Goal: Task Accomplishment & Management: Manage account settings

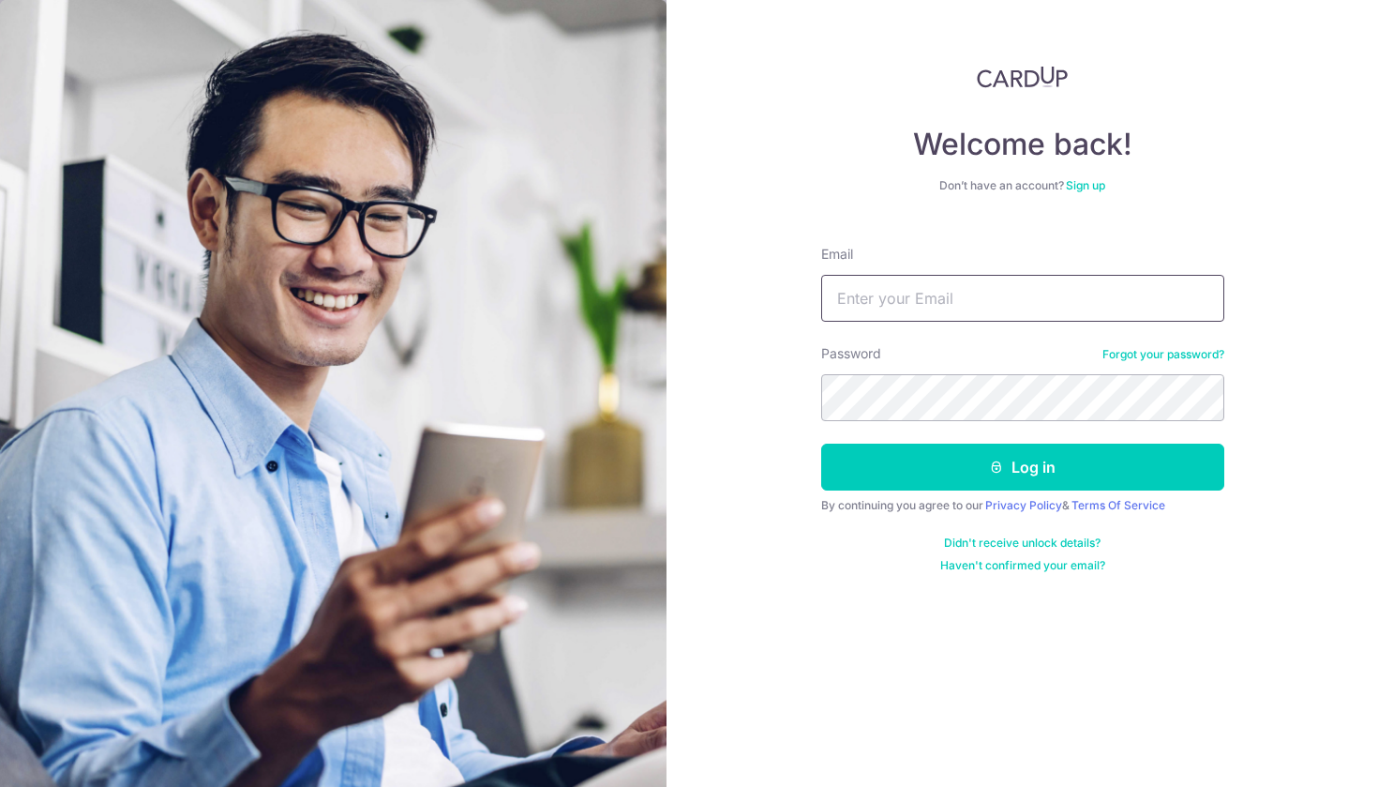
type input "Junnyun@gmail.com"
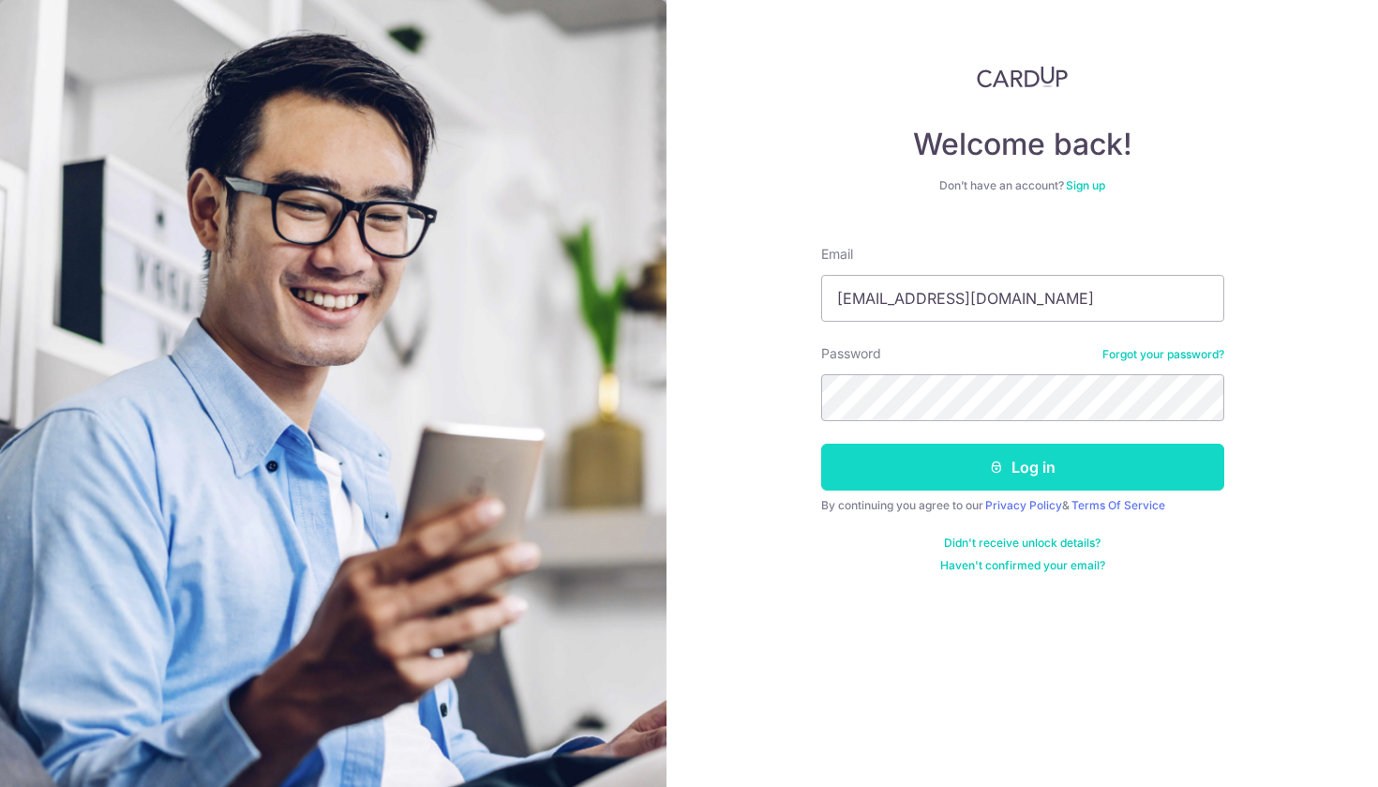
click at [958, 480] on button "Log in" at bounding box center [1022, 467] width 403 height 47
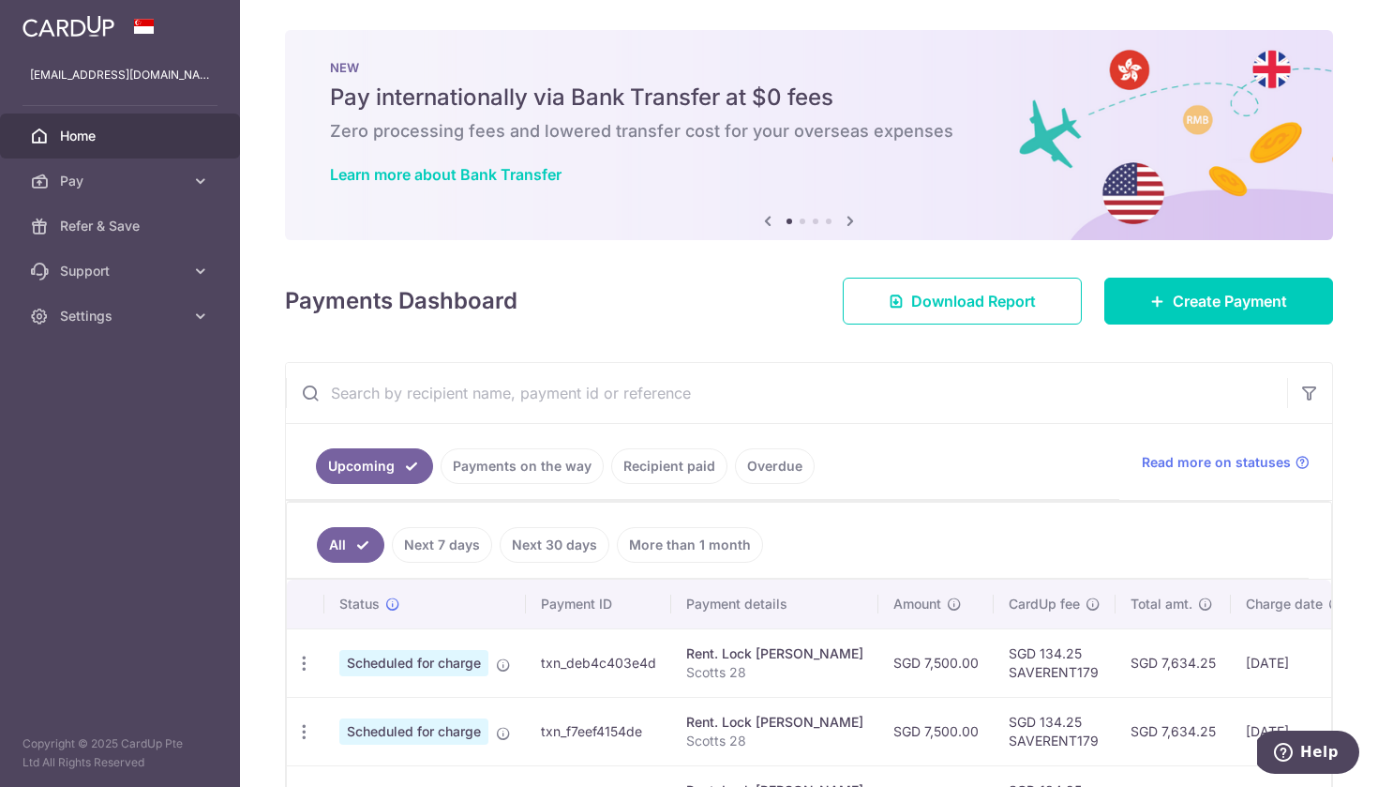
scroll to position [159, 0]
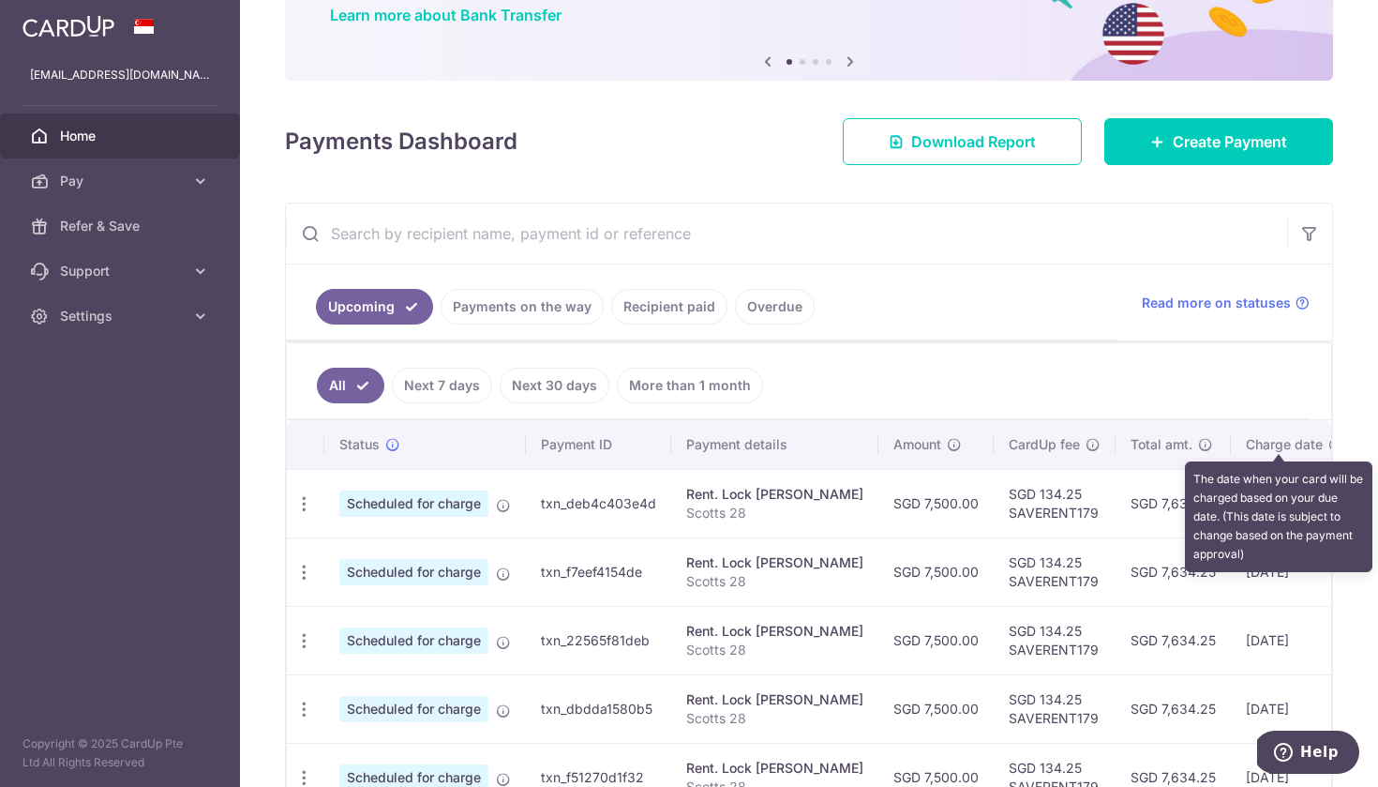
click at [1329, 444] on icon at bounding box center [1336, 444] width 15 height 15
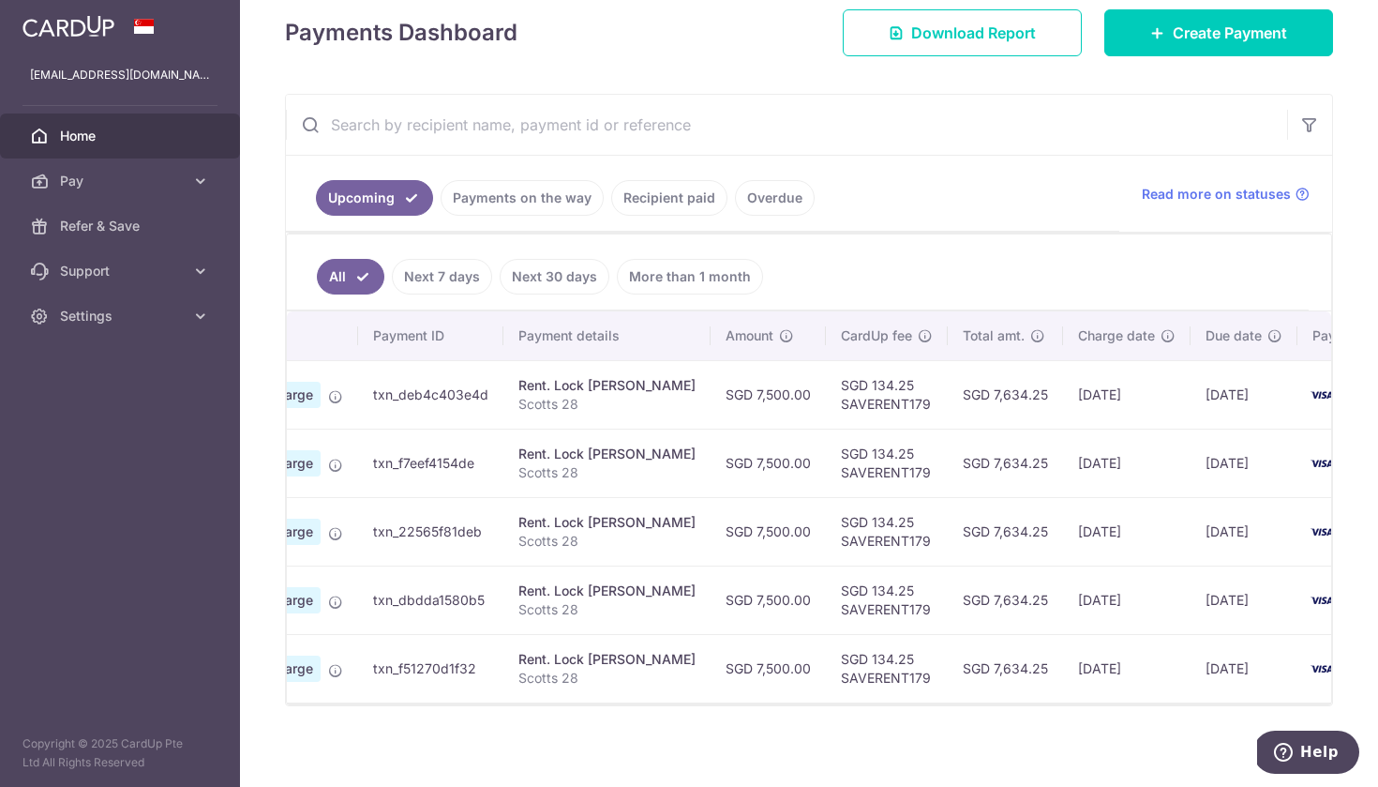
scroll to position [0, 213]
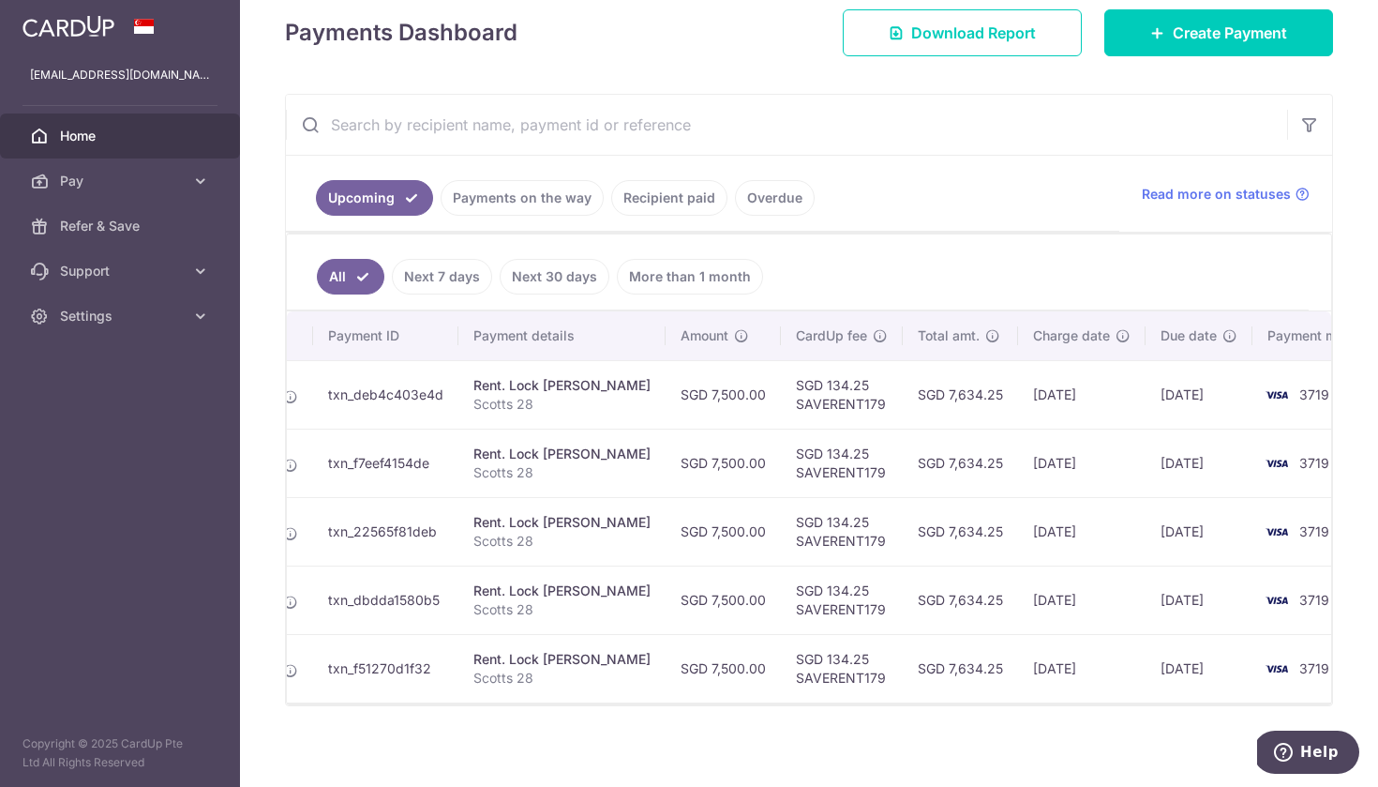
click at [1018, 390] on td "[DATE]" at bounding box center [1082, 394] width 128 height 68
click at [1018, 398] on td "[DATE]" at bounding box center [1082, 394] width 128 height 68
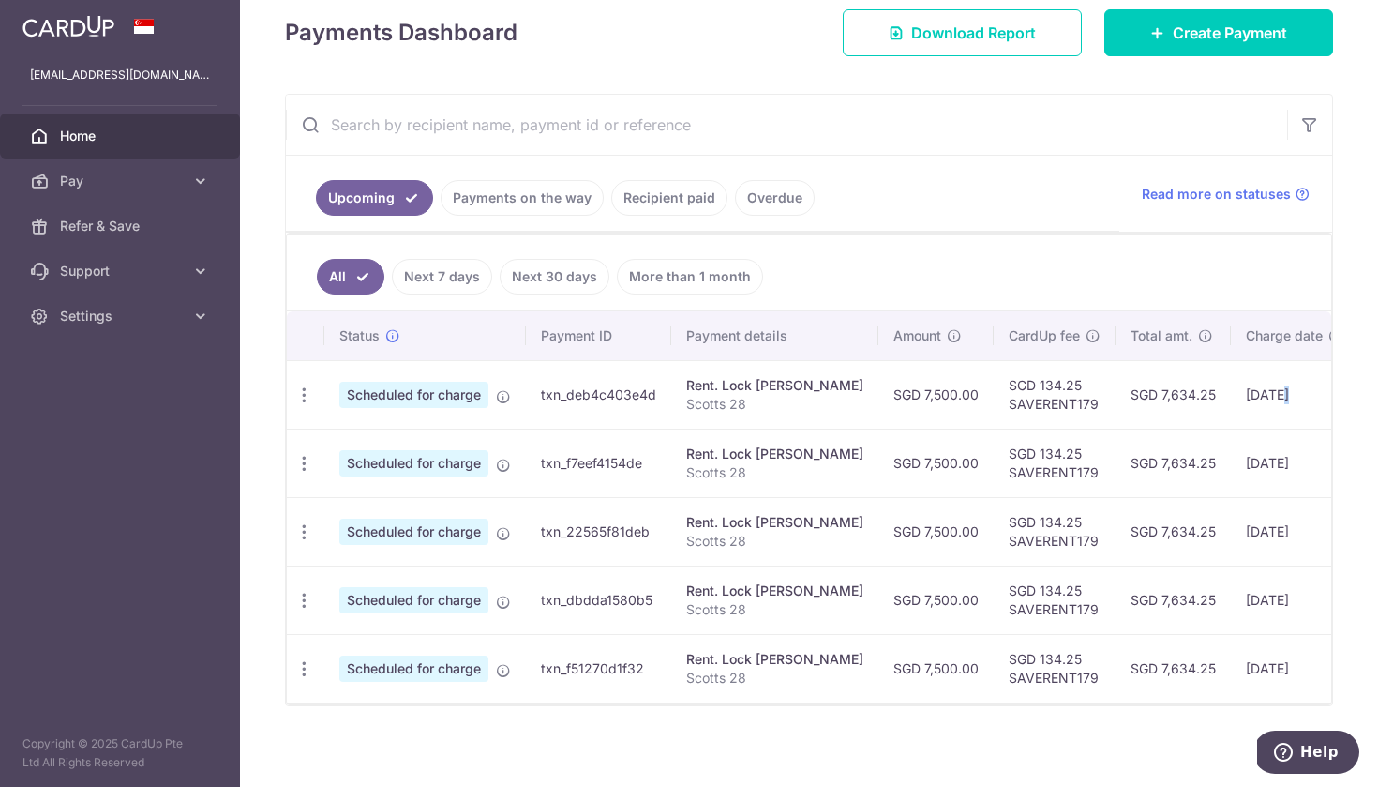
scroll to position [0, 0]
click at [422, 394] on span "Scheduled for charge" at bounding box center [413, 395] width 149 height 26
click at [356, 398] on span "Scheduled for charge" at bounding box center [413, 395] width 149 height 26
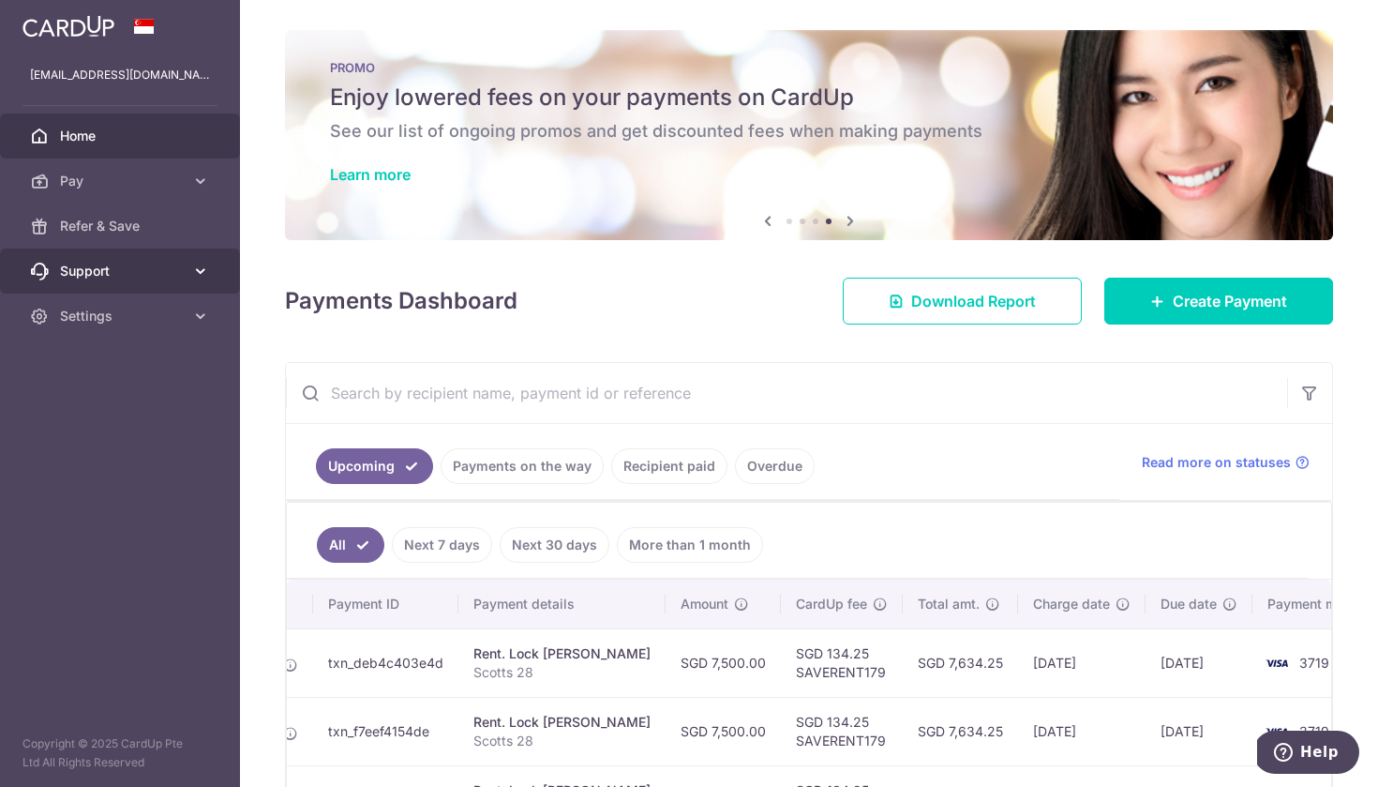
click at [192, 279] on icon at bounding box center [200, 271] width 19 height 19
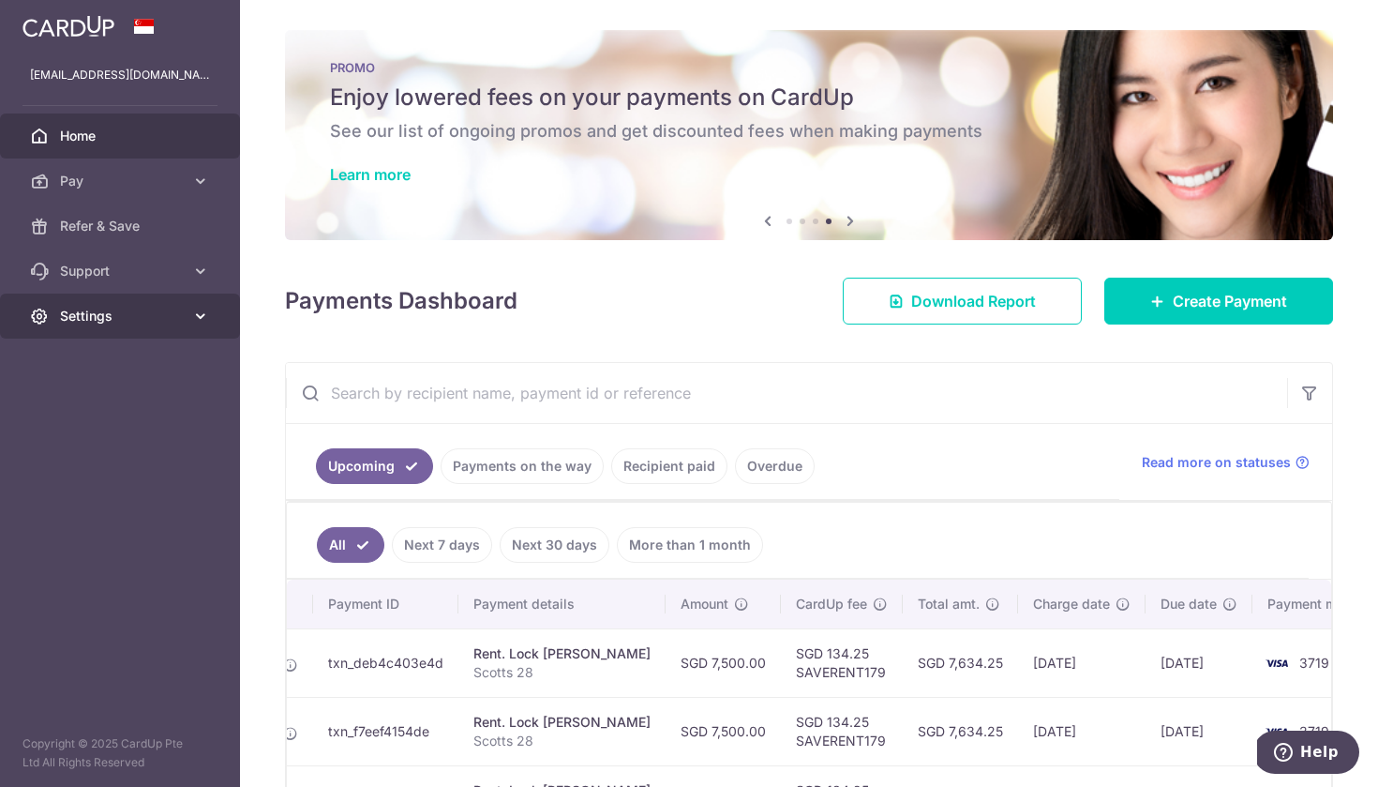
click at [190, 313] on link "Settings" at bounding box center [120, 316] width 240 height 45
click at [189, 313] on link "Settings" at bounding box center [120, 316] width 240 height 45
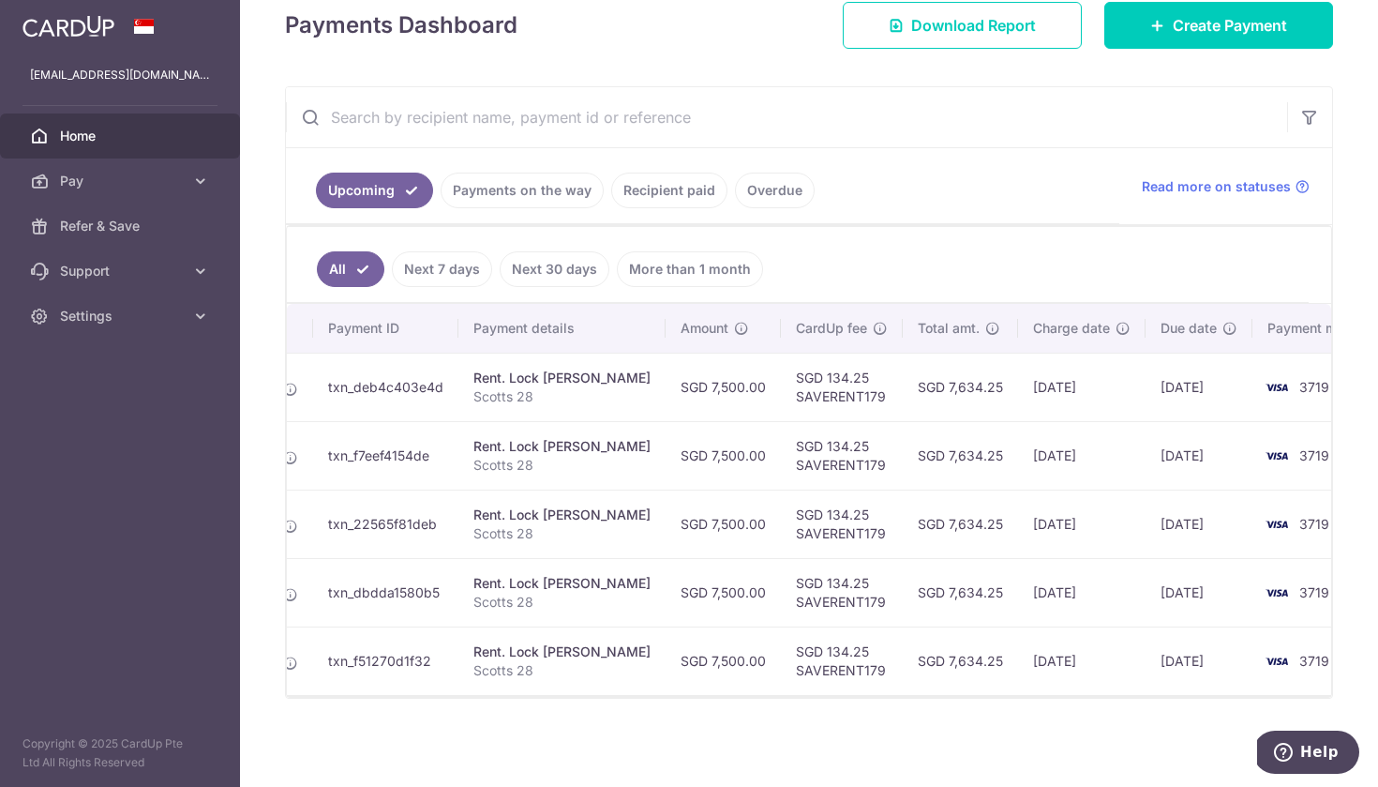
scroll to position [276, 0]
click at [382, 188] on link "Upcoming" at bounding box center [374, 191] width 117 height 36
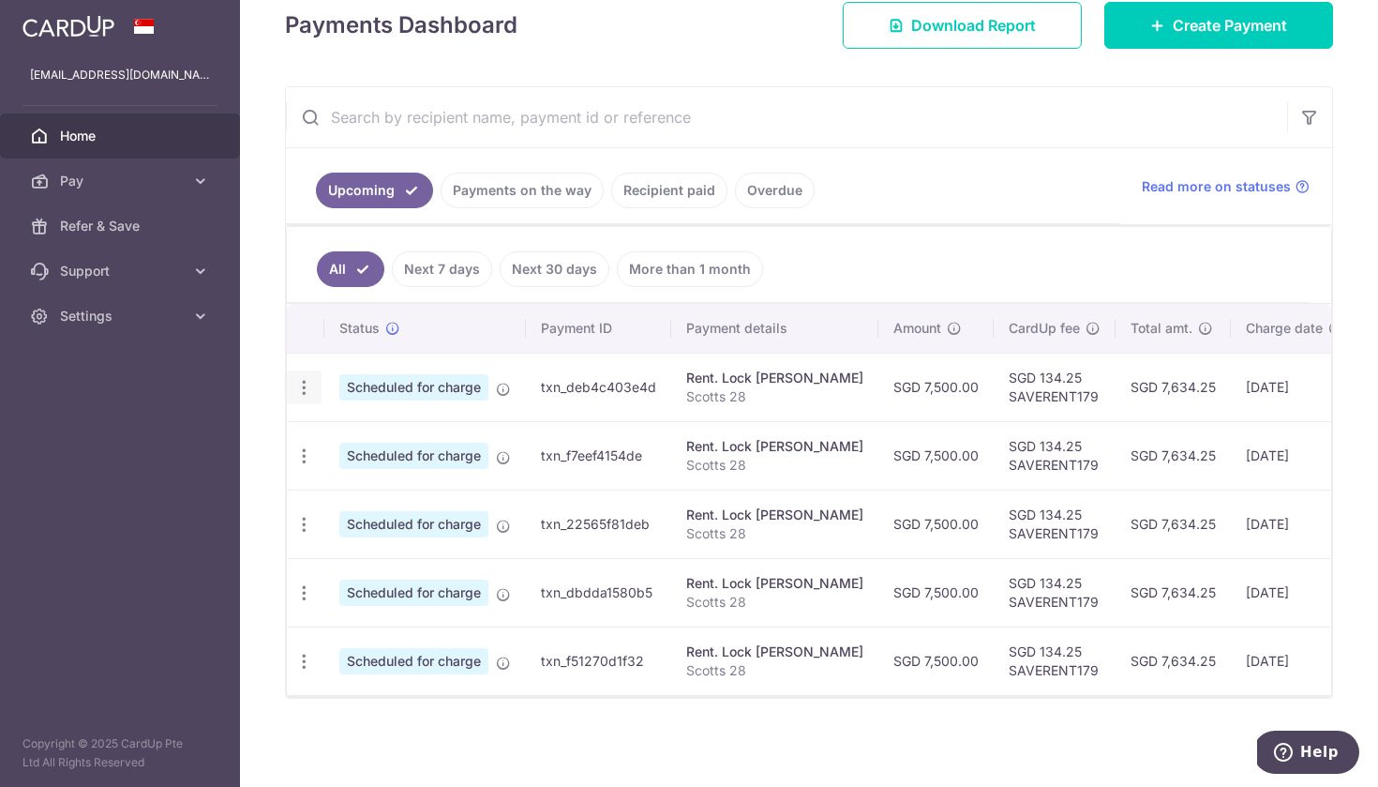
click at [306, 384] on icon "button" at bounding box center [304, 388] width 20 height 20
click at [349, 434] on span "Update payment" at bounding box center [404, 439] width 128 height 23
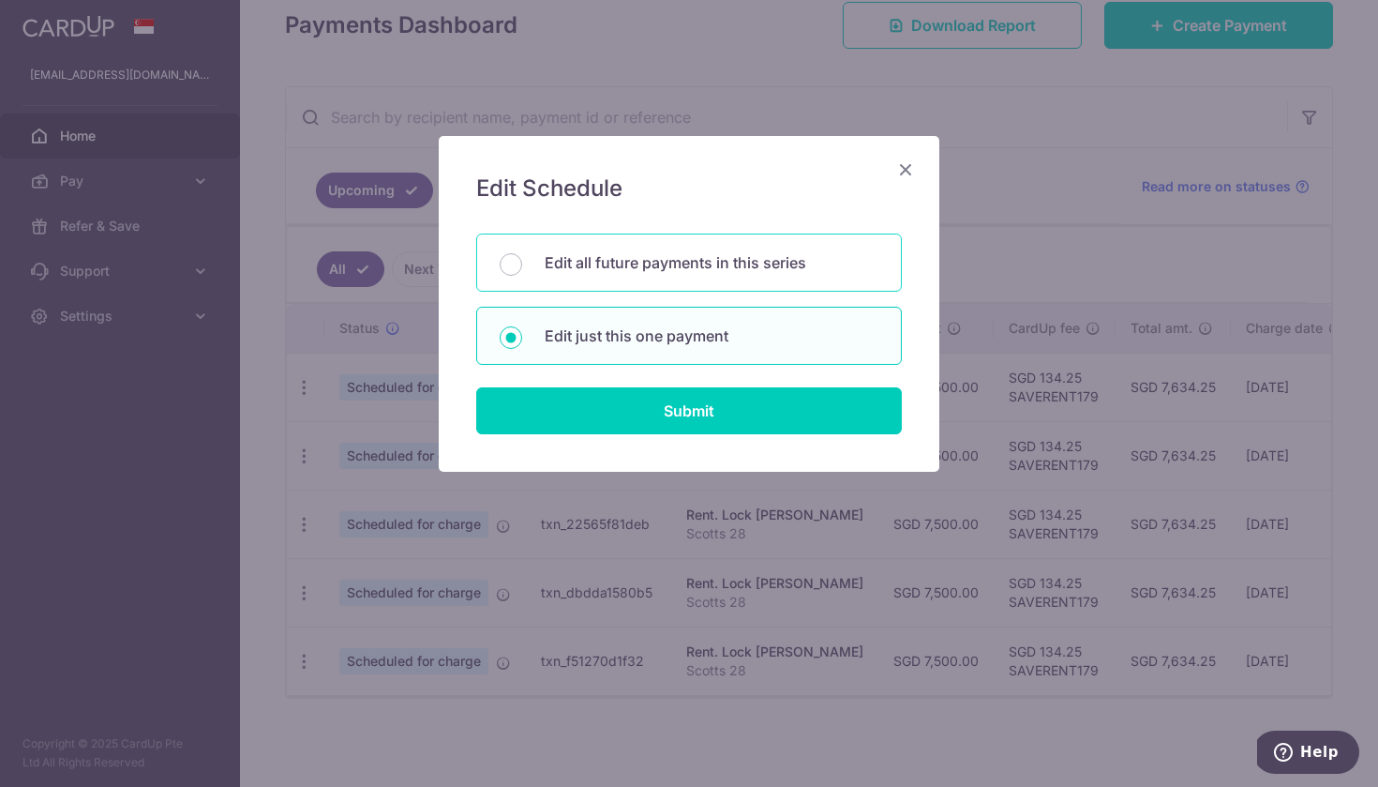
click at [519, 254] on div "Edit all future payments in this series" at bounding box center [689, 262] width 426 height 58
radio input "true"
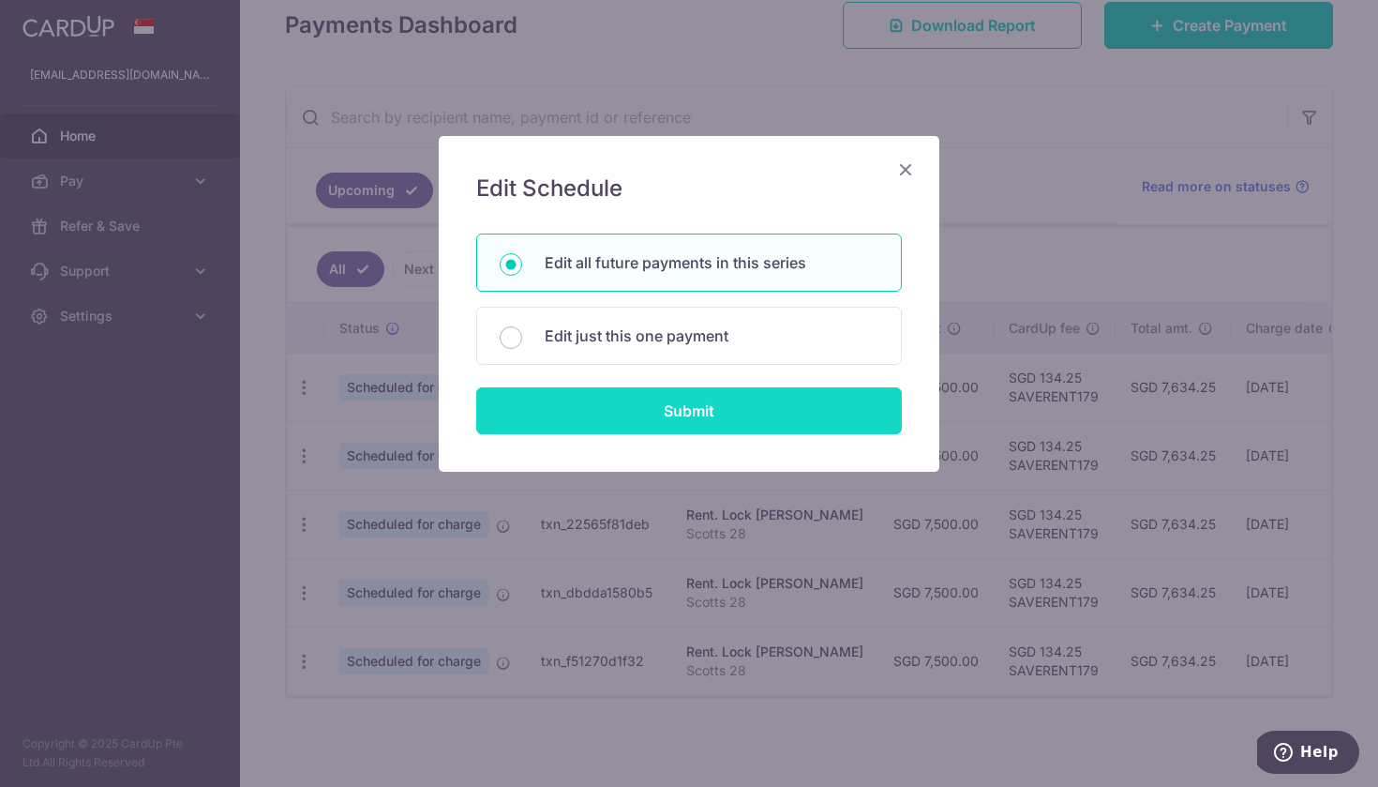
click at [594, 401] on input "Submit" at bounding box center [689, 410] width 426 height 47
radio input "true"
type input "7,500.00"
type input "Scotts 28"
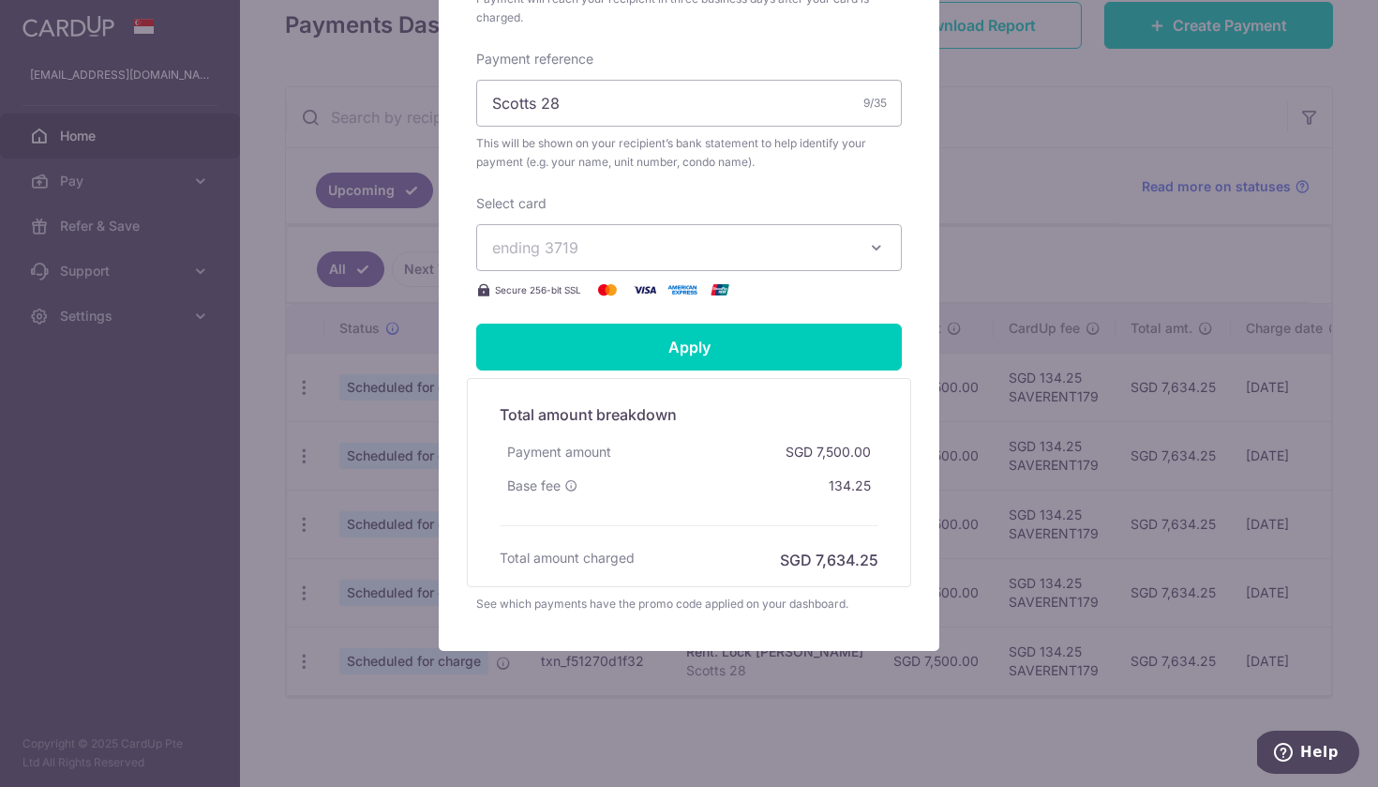
scroll to position [621, 0]
click at [845, 245] on span "ending 3719" at bounding box center [672, 247] width 360 height 23
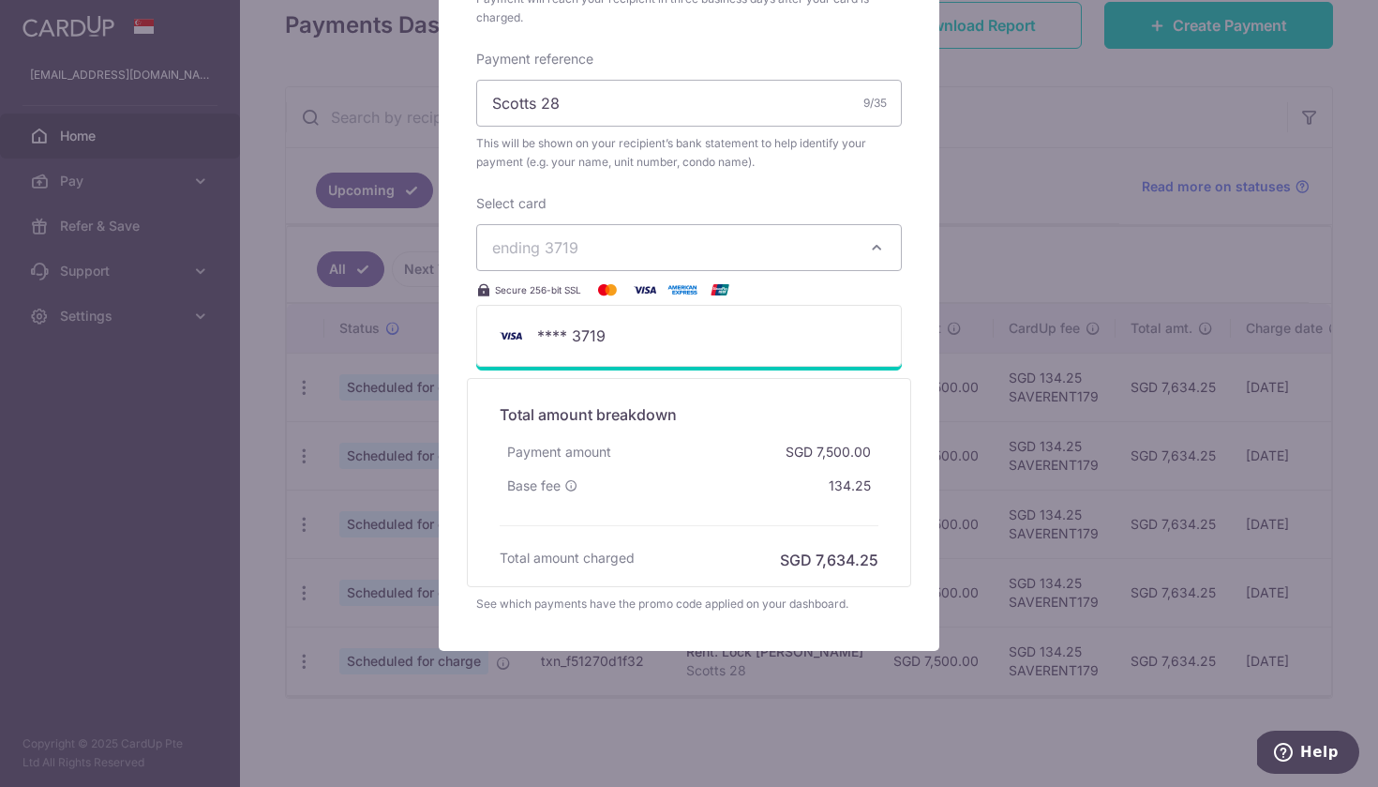
click at [845, 245] on span "ending 3719" at bounding box center [672, 247] width 360 height 23
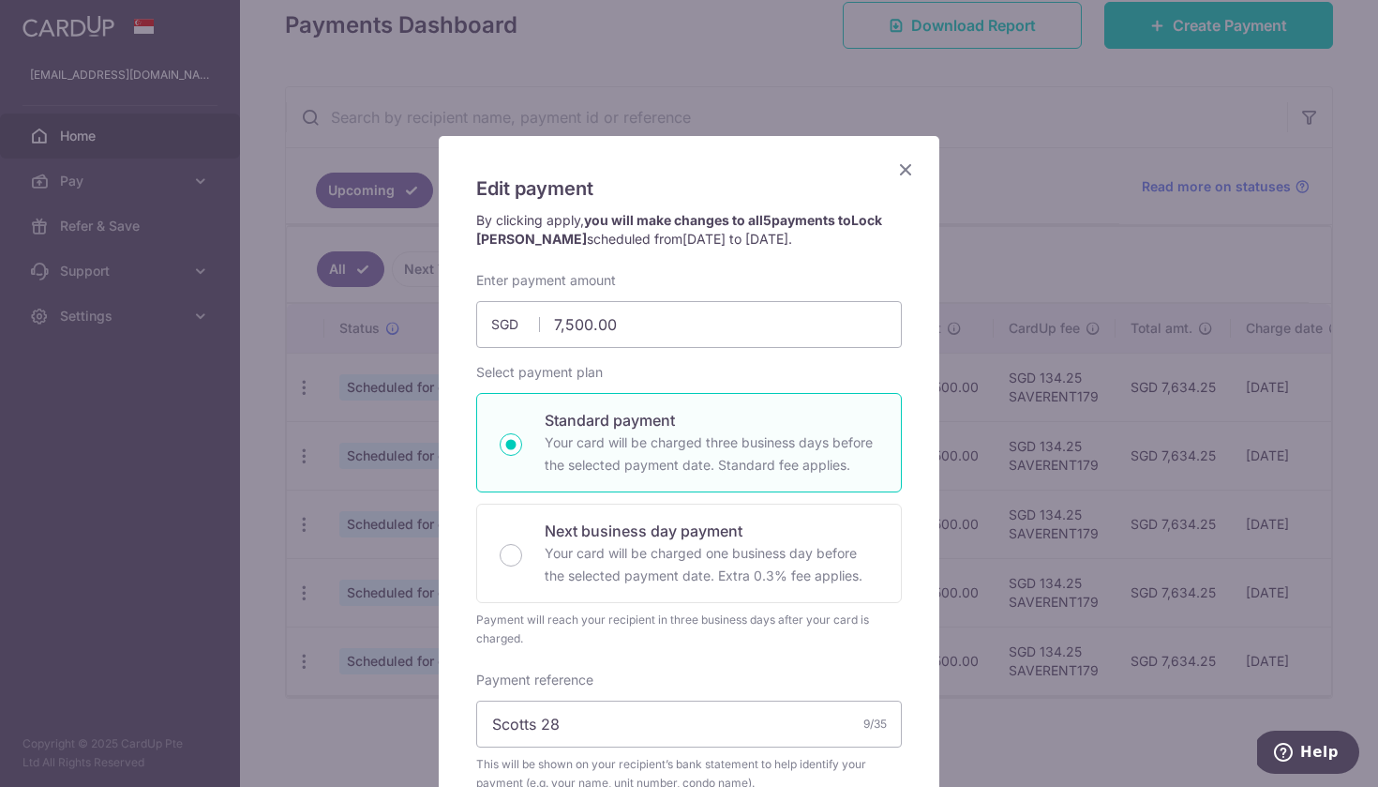
scroll to position [0, 0]
